Goal: Understand process/instructions: Learn how to perform a task or action

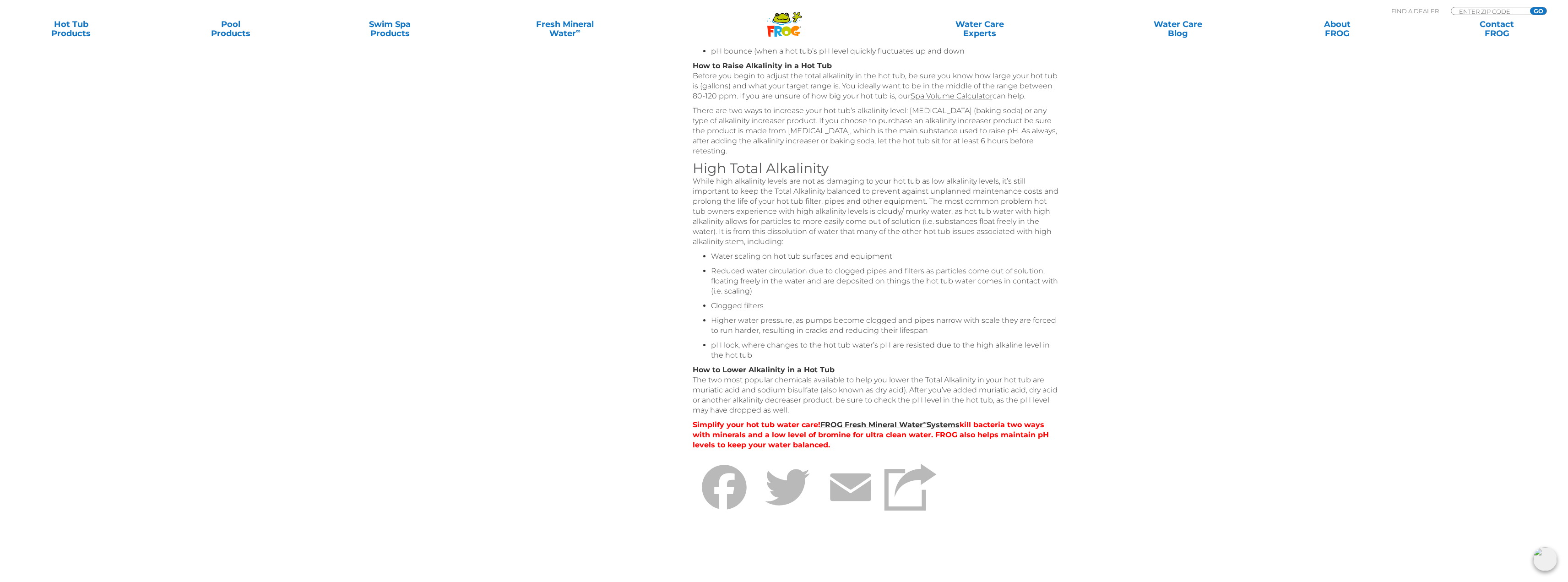
scroll to position [503, 0]
click at [886, 423] on link "FROG Fresh Mineral Water ∞ Systems" at bounding box center [890, 423] width 140 height 9
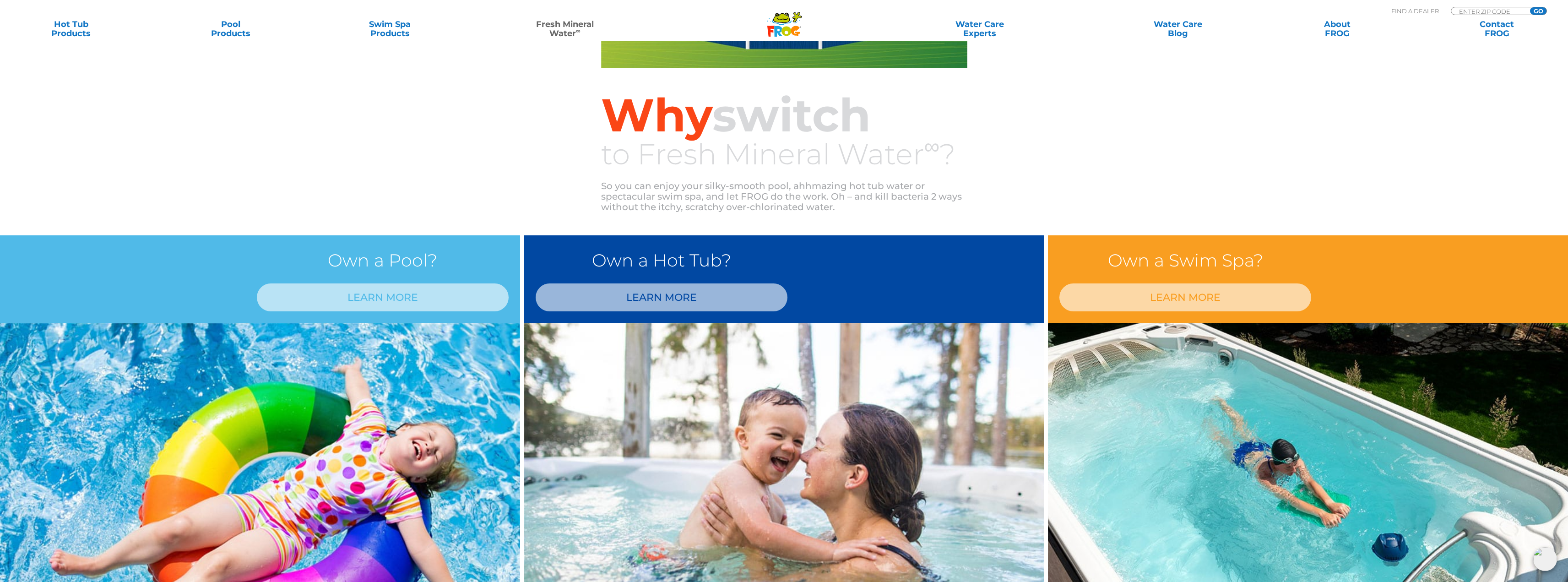
scroll to position [641, 0]
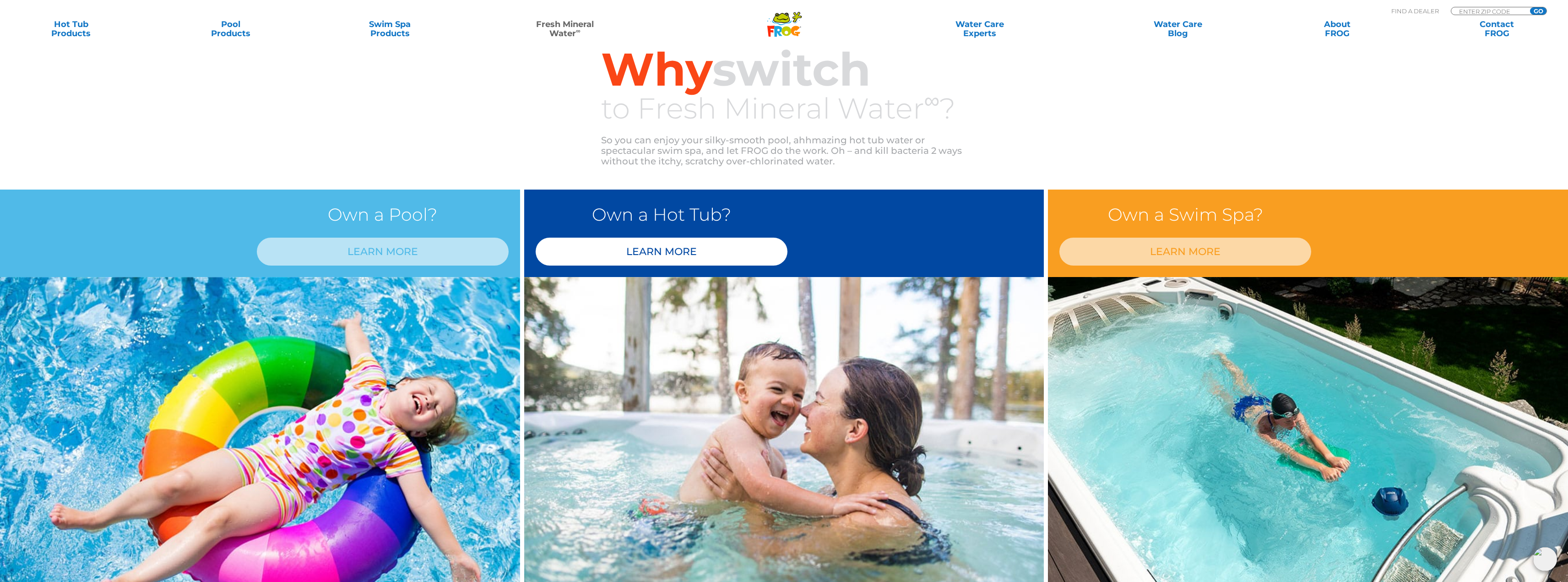
click at [675, 254] on link "LEARN MORE" at bounding box center [661, 251] width 252 height 28
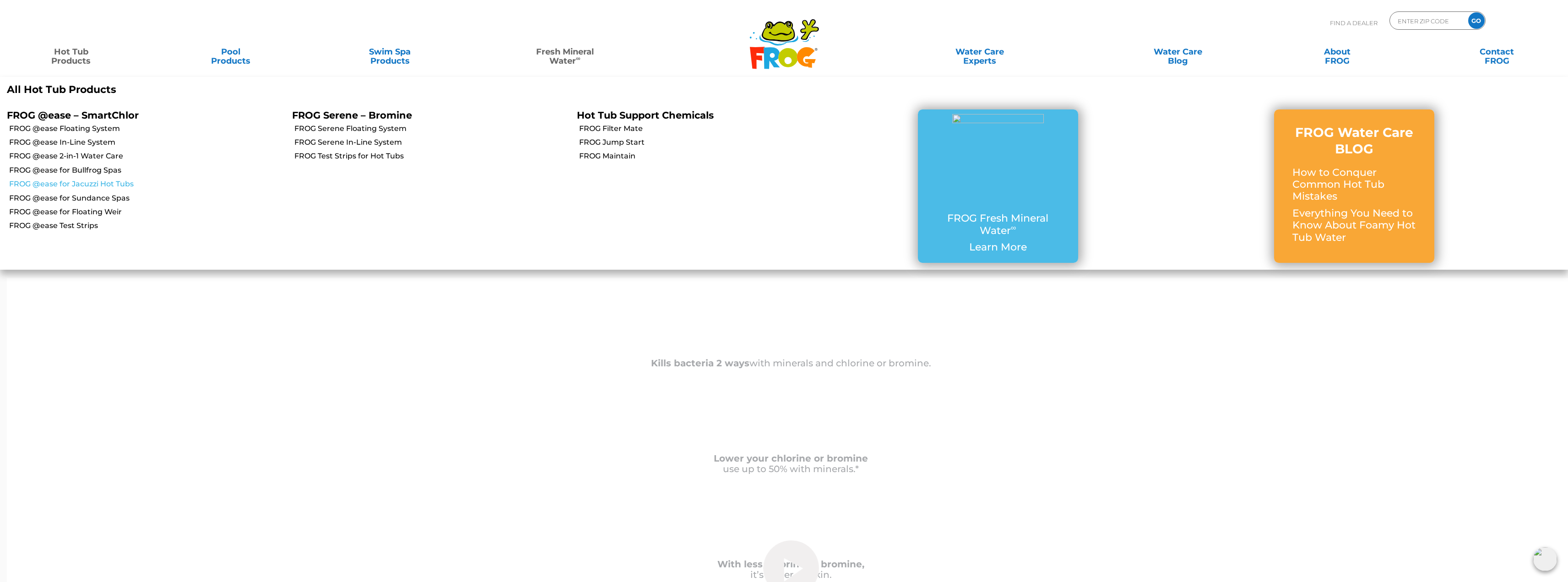
click at [74, 183] on link "FROG @ease for Jacuzzi Hot Tubs" at bounding box center [147, 184] width 276 height 10
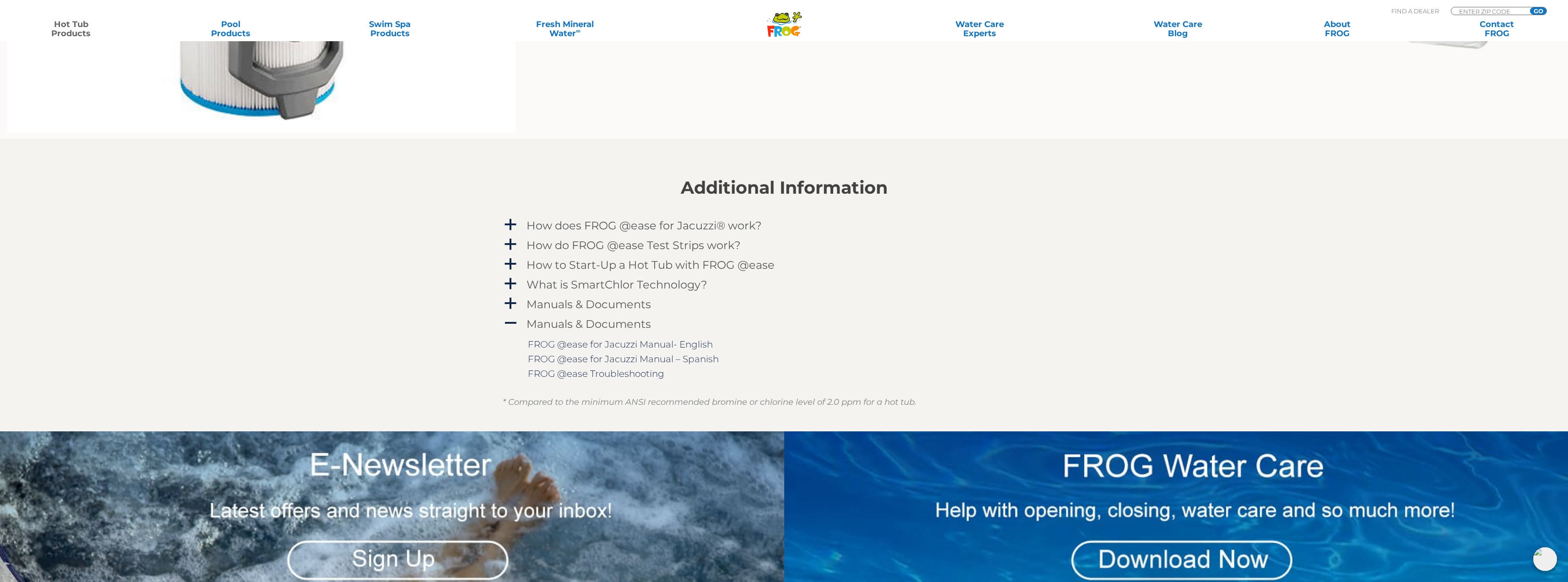
scroll to position [1099, 0]
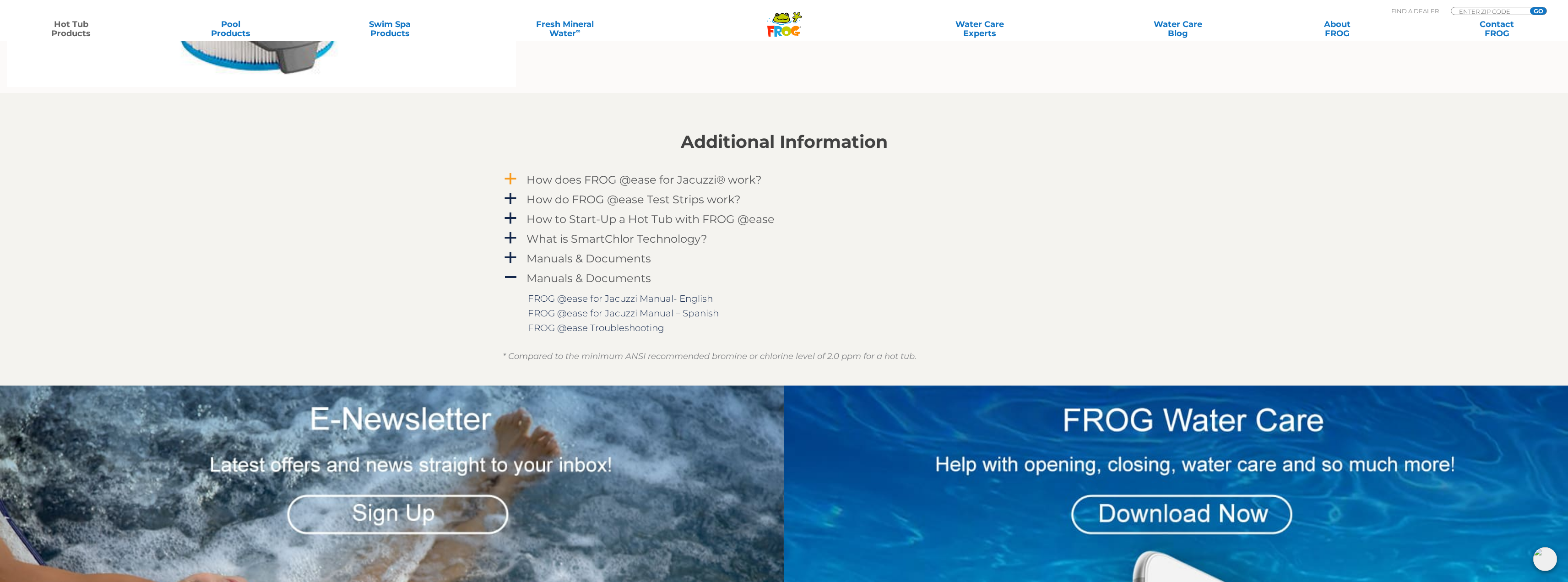
click at [545, 174] on h4 "How does FROG @ease for Jacuzzi® work?" at bounding box center [644, 180] width 235 height 12
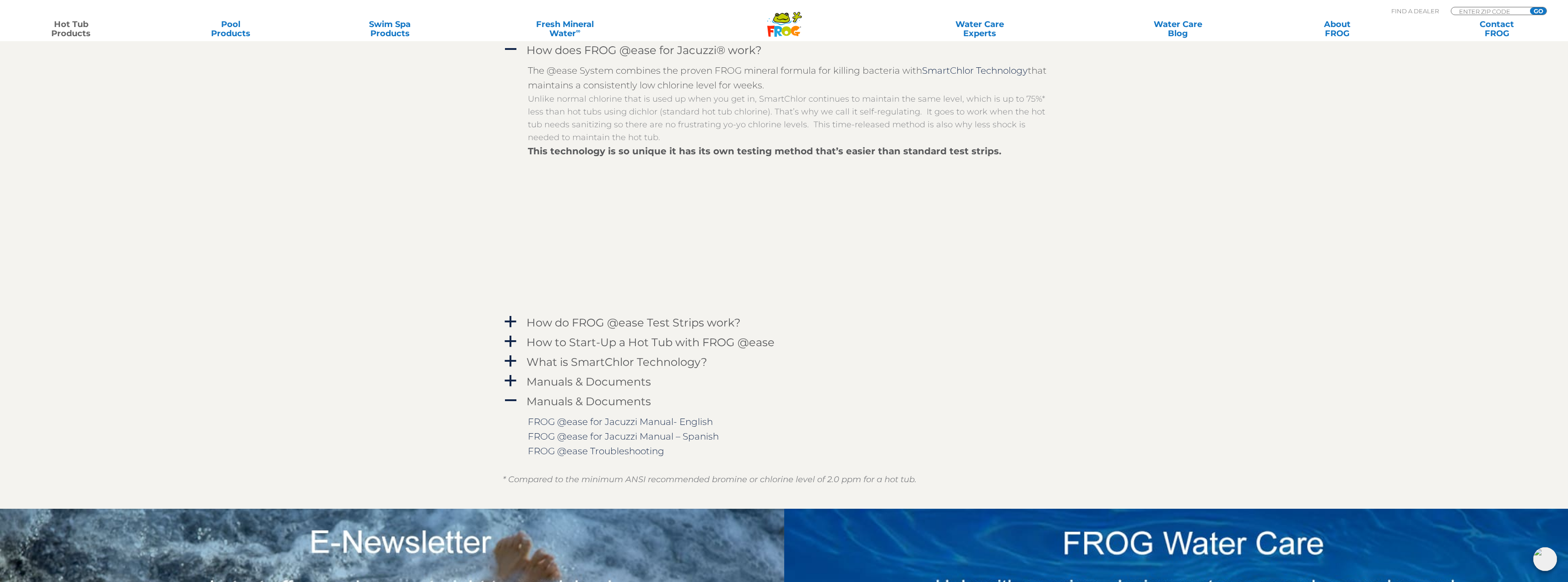
scroll to position [1236, 0]
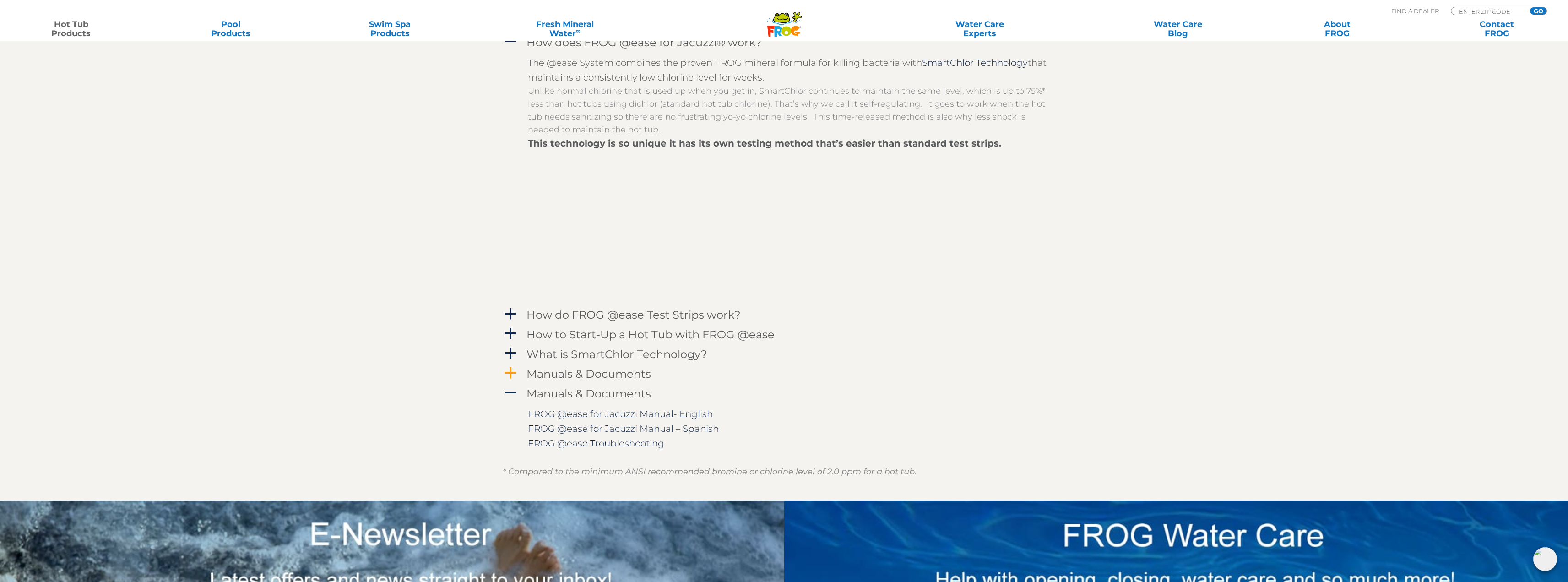
click at [592, 371] on h4 "Manuals & Documents" at bounding box center [588, 374] width 124 height 12
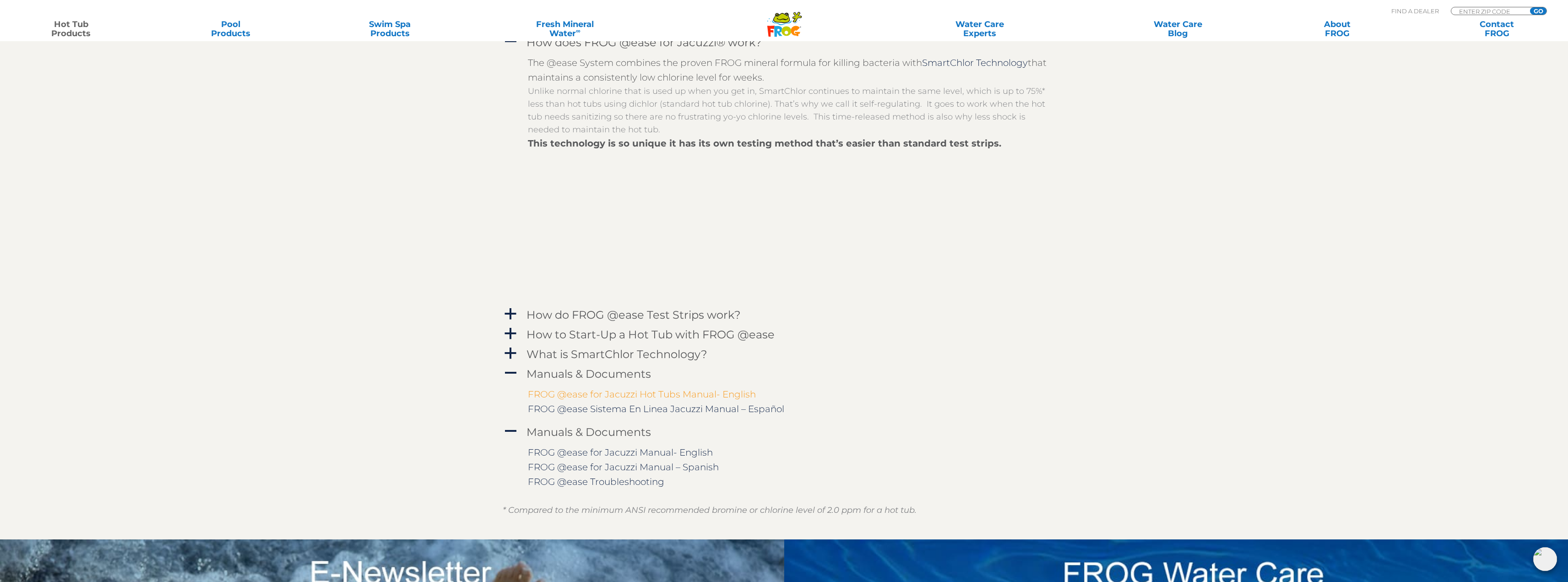
click at [646, 393] on link "FROG @ease for Jacuzzi Hot Tubs Manual- English" at bounding box center [642, 394] width 228 height 11
